Goal: Check status: Check status

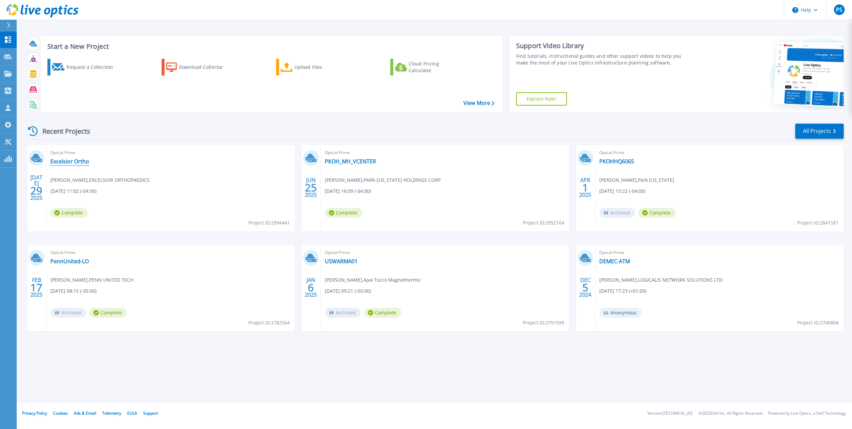
click at [72, 161] on link "Excelsior Ortho" at bounding box center [69, 161] width 39 height 7
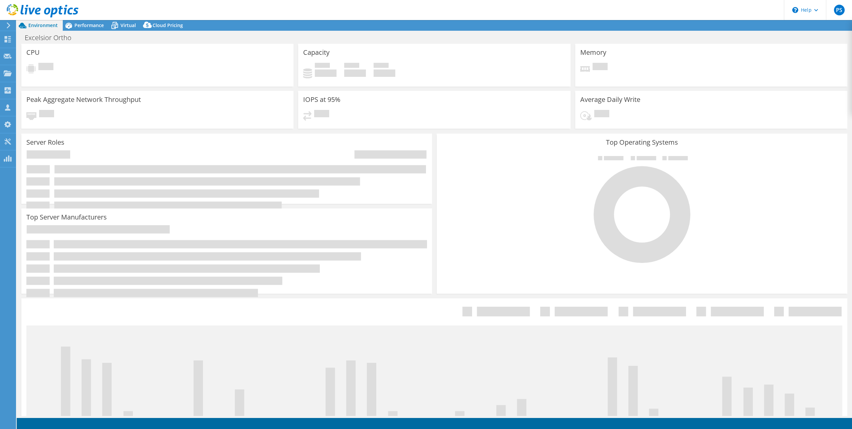
select select "USD"
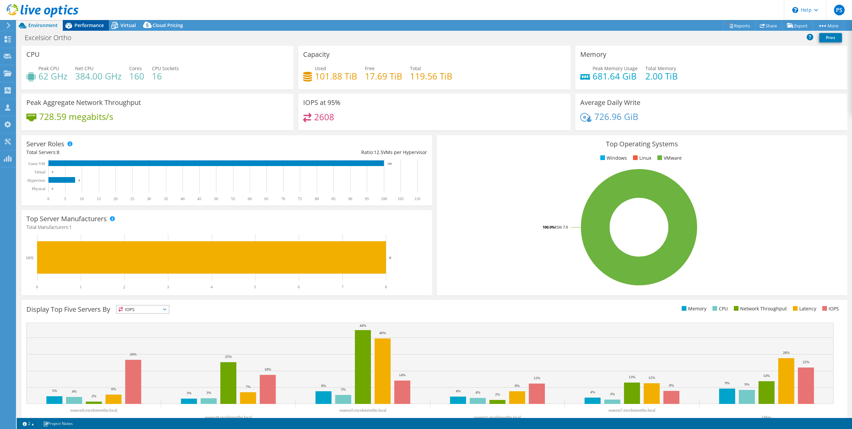
click at [94, 26] on span "Performance" at bounding box center [88, 25] width 29 height 6
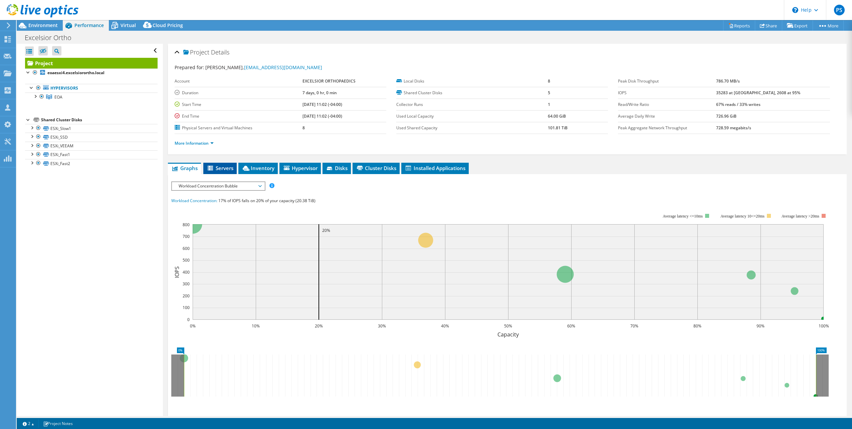
click at [221, 169] on span "Servers" at bounding box center [220, 168] width 27 height 7
